Goal: Task Accomplishment & Management: Use online tool/utility

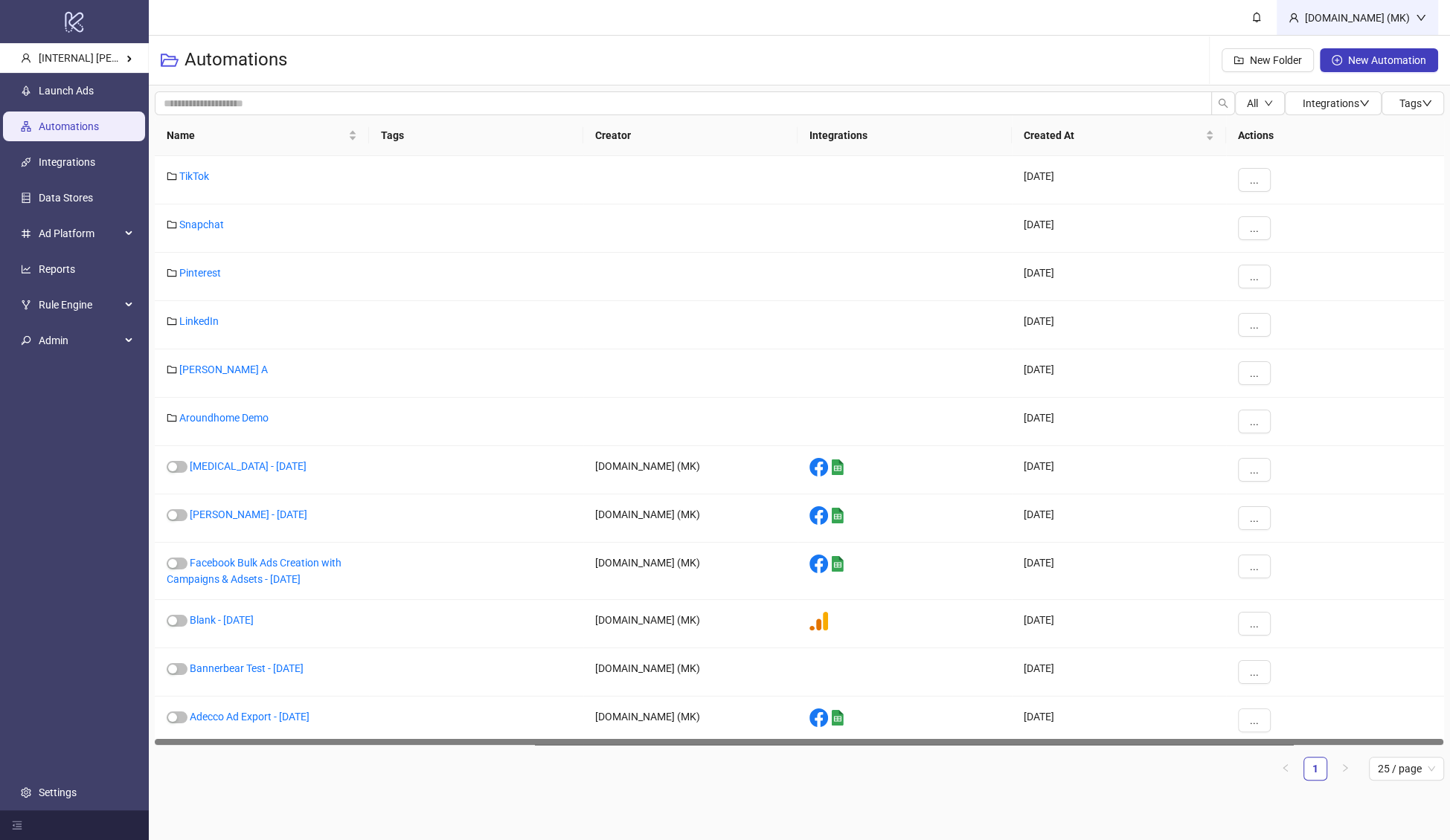
click at [1395, 17] on div "[DOMAIN_NAME] (MK)" at bounding box center [1357, 17] width 117 height 16
click at [1373, 46] on span "Logout" at bounding box center [1390, 52] width 72 height 16
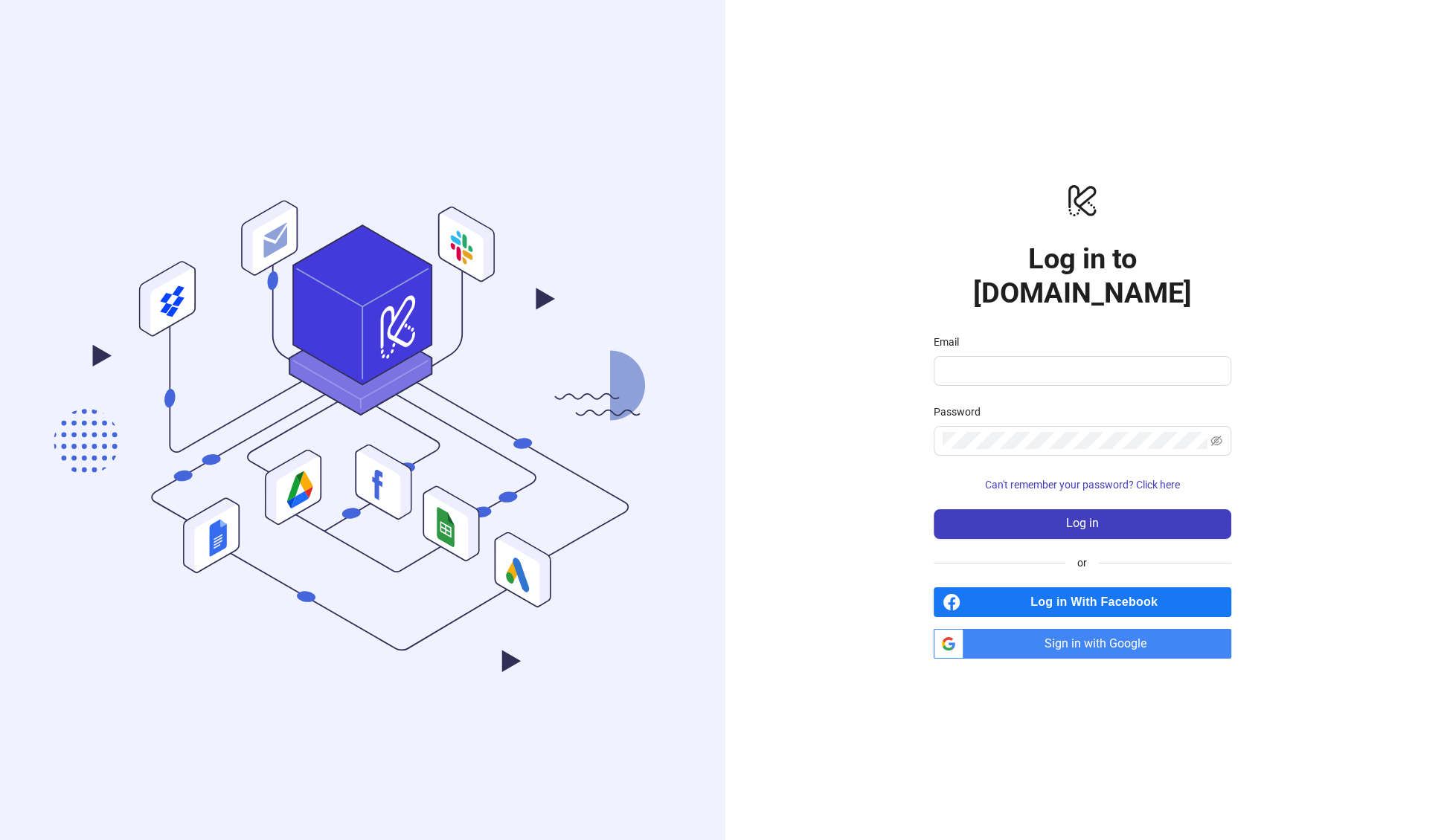
click at [1313, 230] on div "logo/logo-mobile Log in to Kitchn.io Email Password Can't remember your passwor…" at bounding box center [1083, 420] width 714 height 840
click at [1052, 588] on span "Log in With Facebook" at bounding box center [1099, 602] width 265 height 30
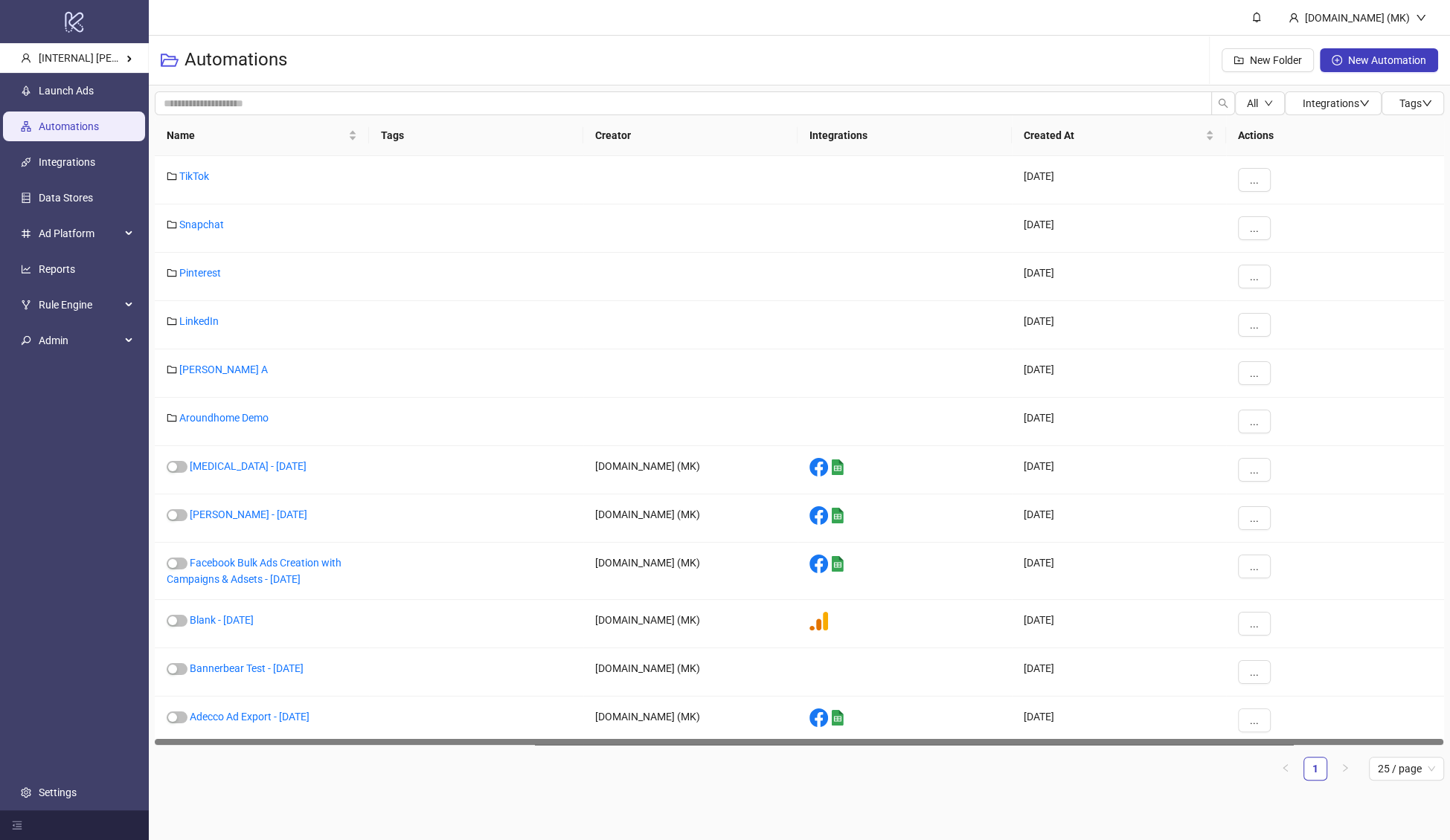
click at [1193, 809] on main "Kitchn.io (MK) Automations New Folder New Automation All Integrations Tags Name…" at bounding box center [799, 420] width 1301 height 840
click at [73, 96] on link "Launch Ads" at bounding box center [66, 90] width 55 height 12
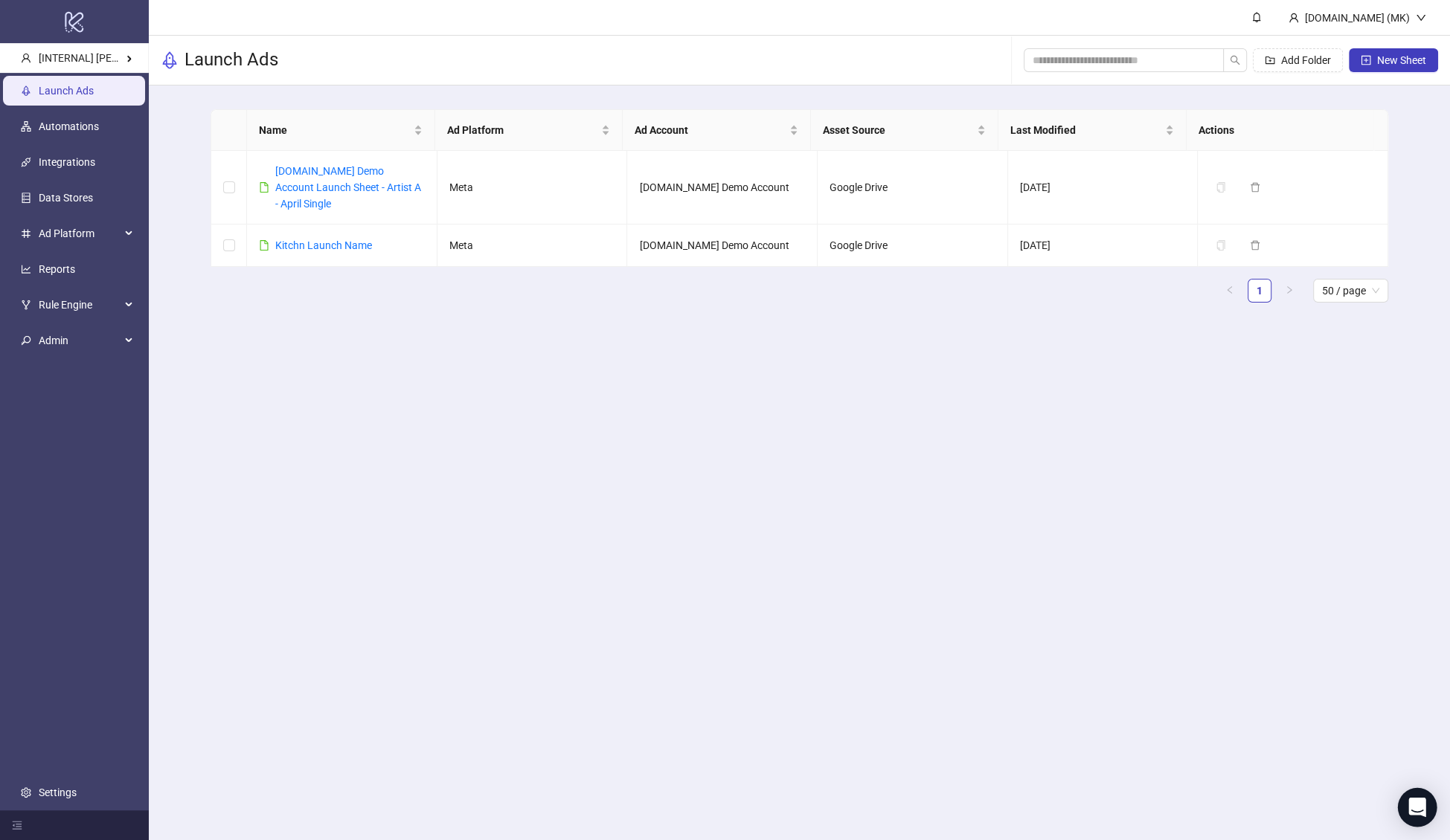
click at [1409, 804] on icon "Open Intercom Messenger" at bounding box center [1416, 807] width 17 height 19
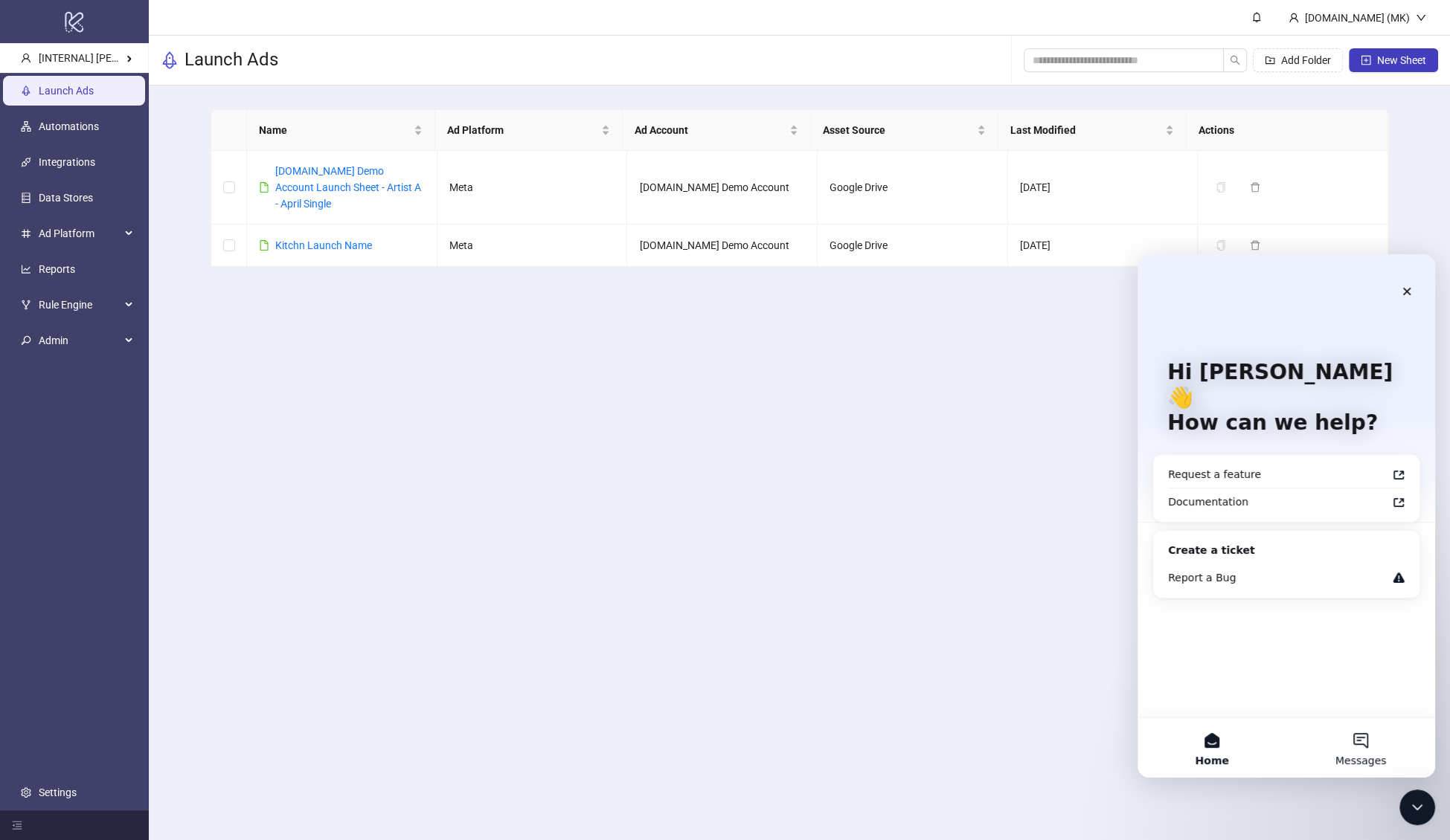
click at [1382, 756] on span "Messages" at bounding box center [1360, 761] width 52 height 10
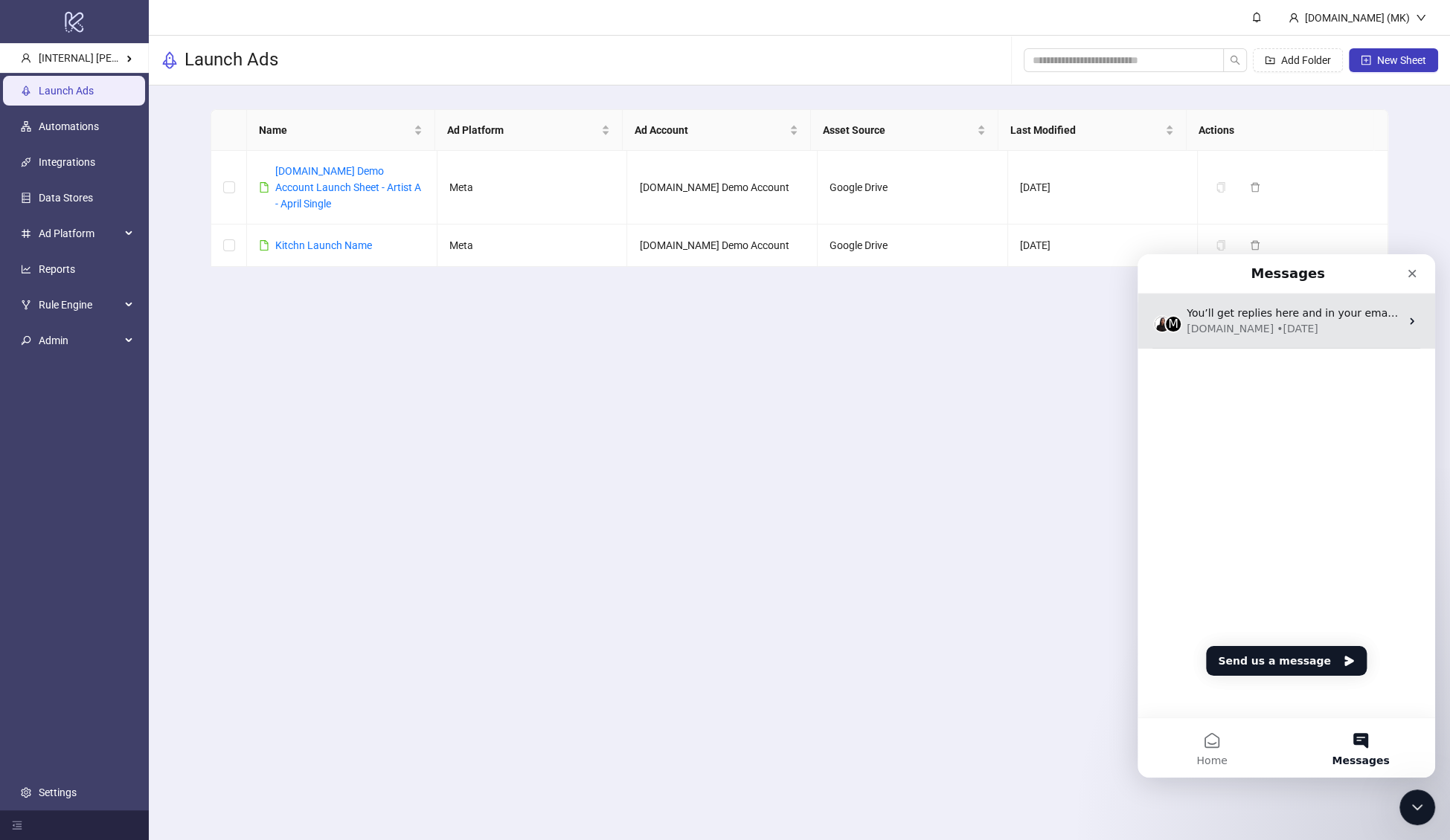
click at [1301, 334] on div "[DOMAIN_NAME] • [DATE]" at bounding box center [1293, 328] width 214 height 15
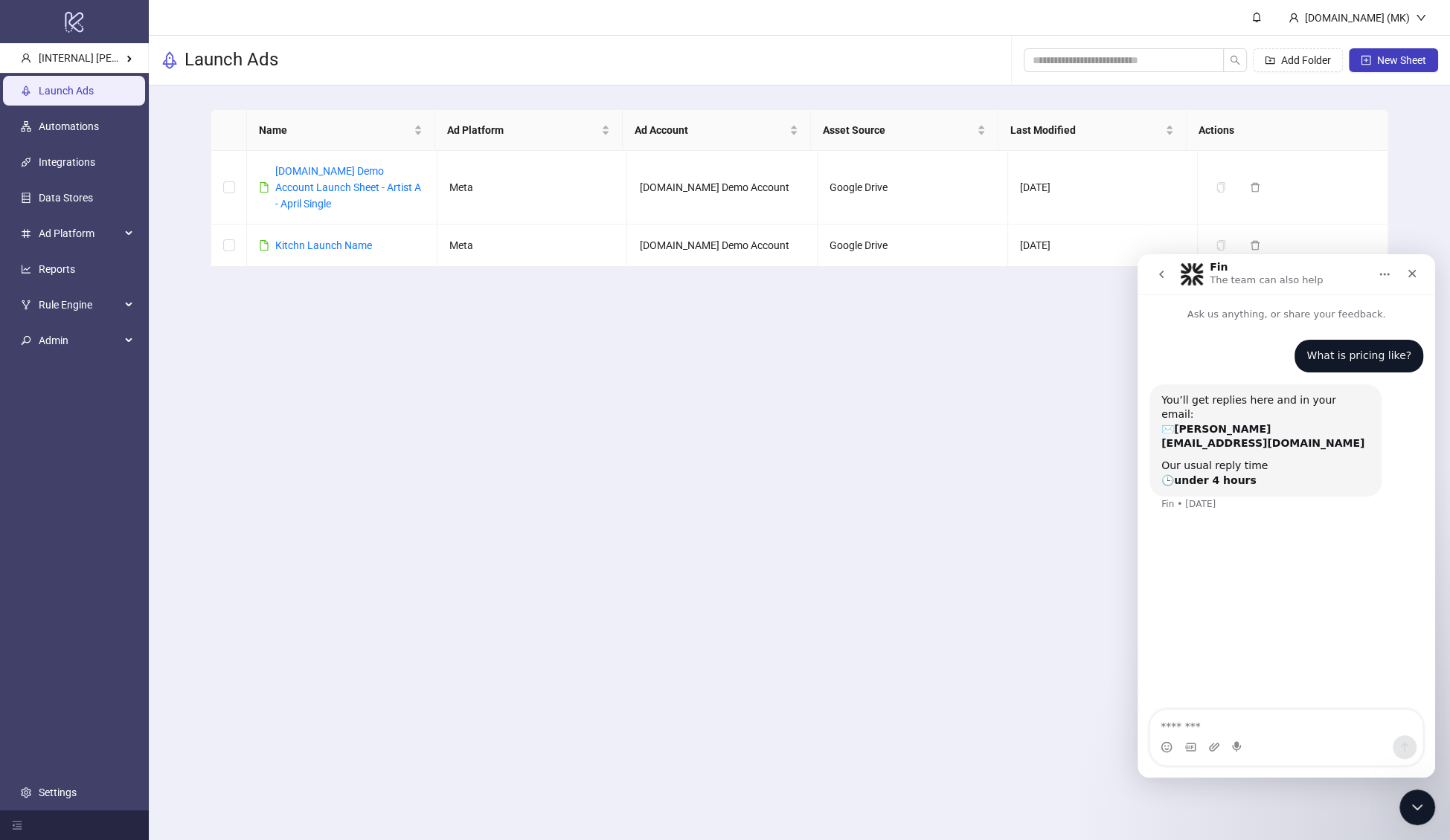
click at [1231, 269] on div "Fin The team can also help" at bounding box center [1267, 274] width 116 height 26
click at [1230, 268] on div "Fin The team can also help" at bounding box center [1267, 274] width 116 height 26
